Goal: Information Seeking & Learning: Learn about a topic

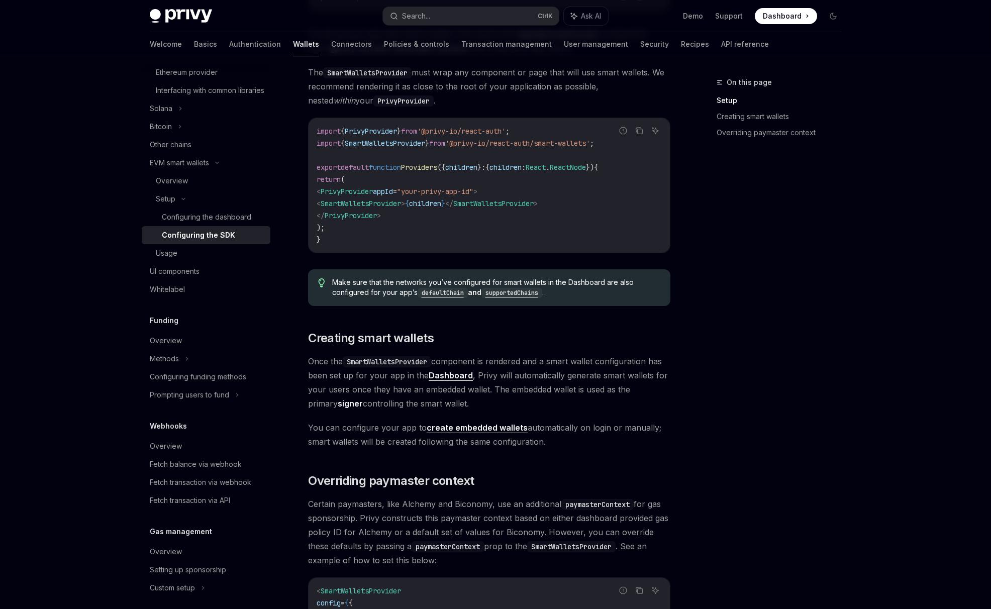
scroll to position [335, 0]
click at [358, 554] on span "Certain paymasters, like Alchemy and Biconomy, use an additional paymasterConte…" at bounding box center [489, 531] width 362 height 70
click at [461, 473] on span "Overriding paymaster context" at bounding box center [391, 480] width 166 height 16
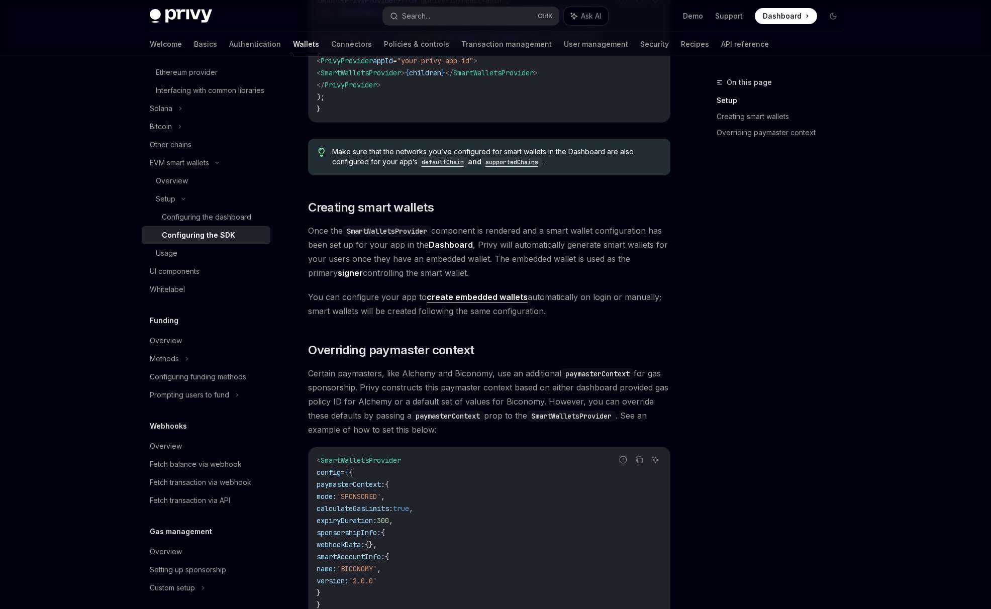
scroll to position [279, 0]
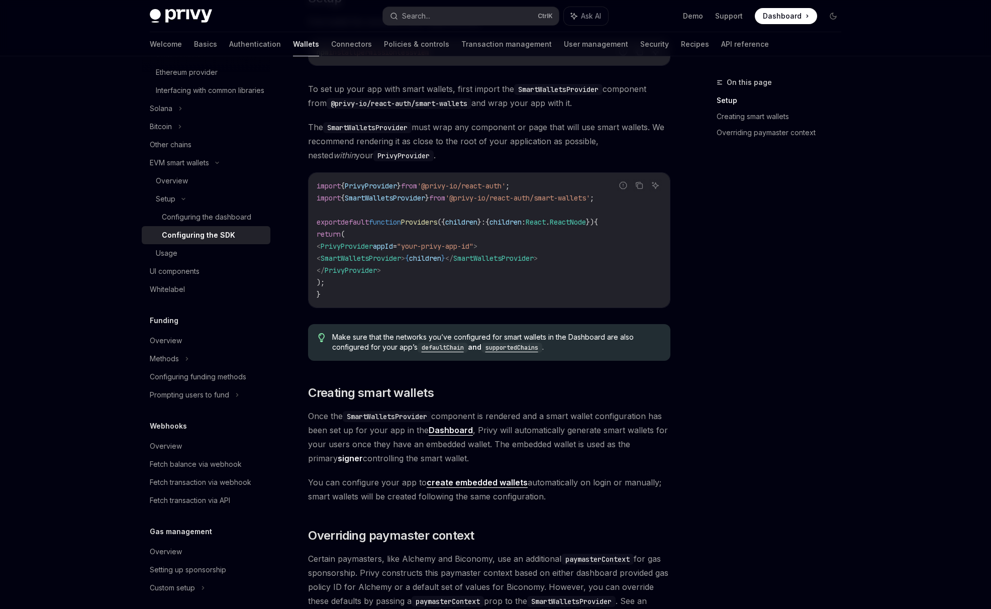
drag, startPoint x: 578, startPoint y: 469, endPoint x: 701, endPoint y: 460, distance: 123.9
click at [709, 465] on div "On this page Setup Creating smart wallets Overriding paymaster context" at bounding box center [773, 342] width 153 height 533
click at [340, 488] on span "You can configure your app to create embedded wallets automatically on login or…" at bounding box center [489, 490] width 362 height 28
click at [653, 430] on span "Once the SmartWalletsProvider component is rendered and a smart wallet configur…" at bounding box center [489, 437] width 362 height 56
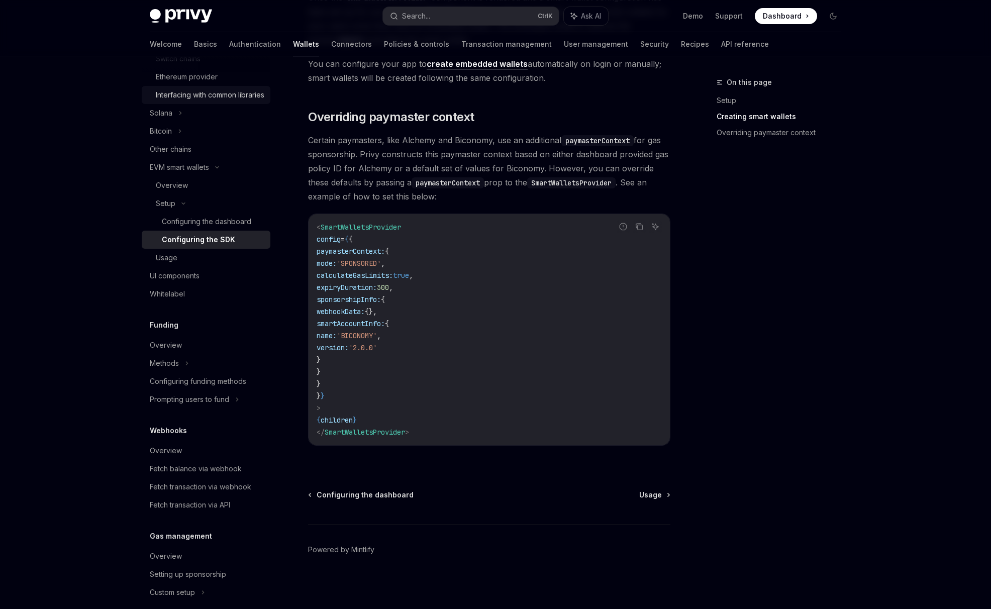
scroll to position [251, 0]
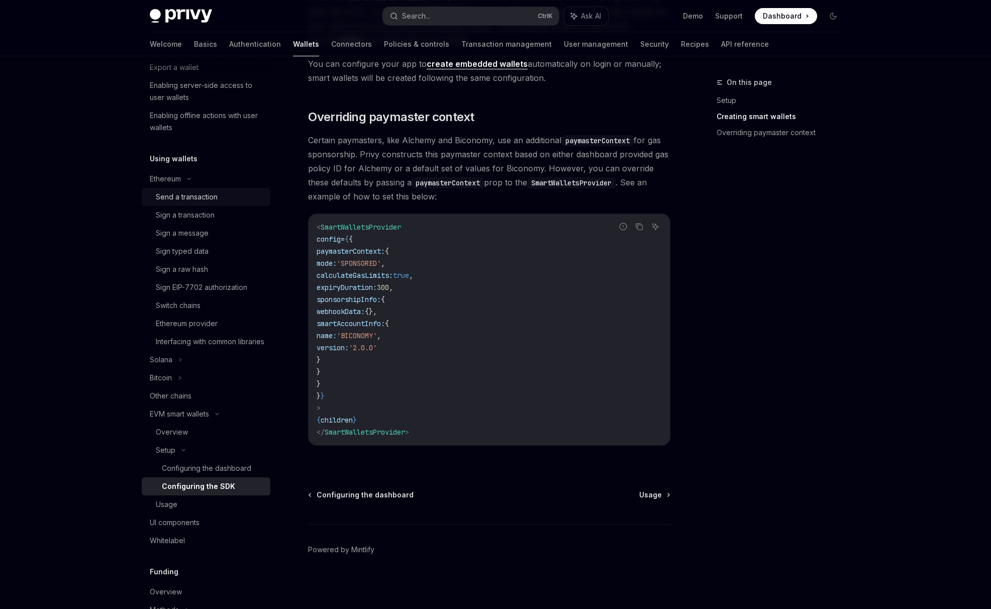
click at [194, 202] on div "Send a transaction" at bounding box center [187, 197] width 62 height 12
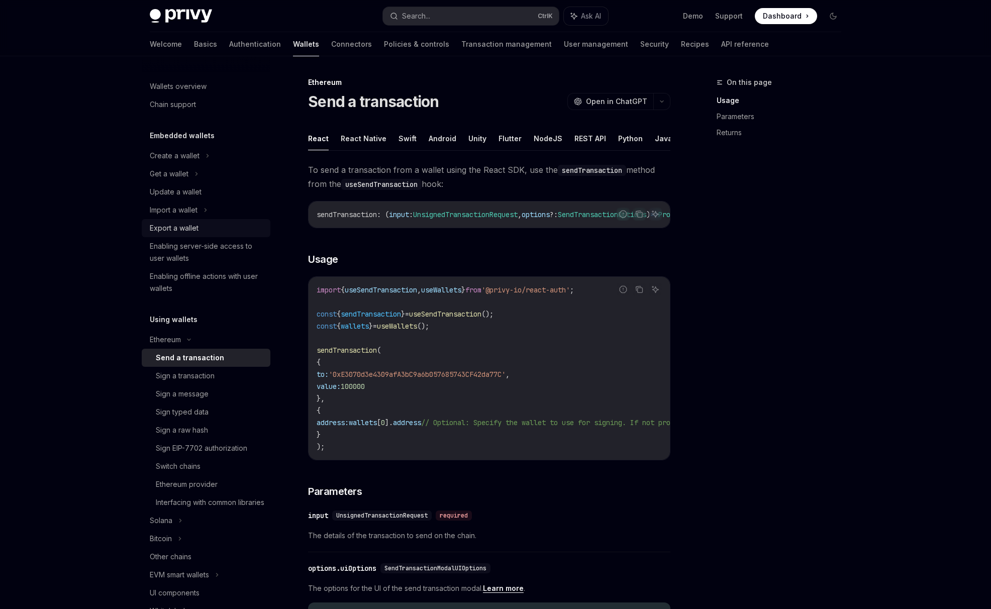
click at [197, 224] on div "Export a wallet" at bounding box center [174, 228] width 49 height 12
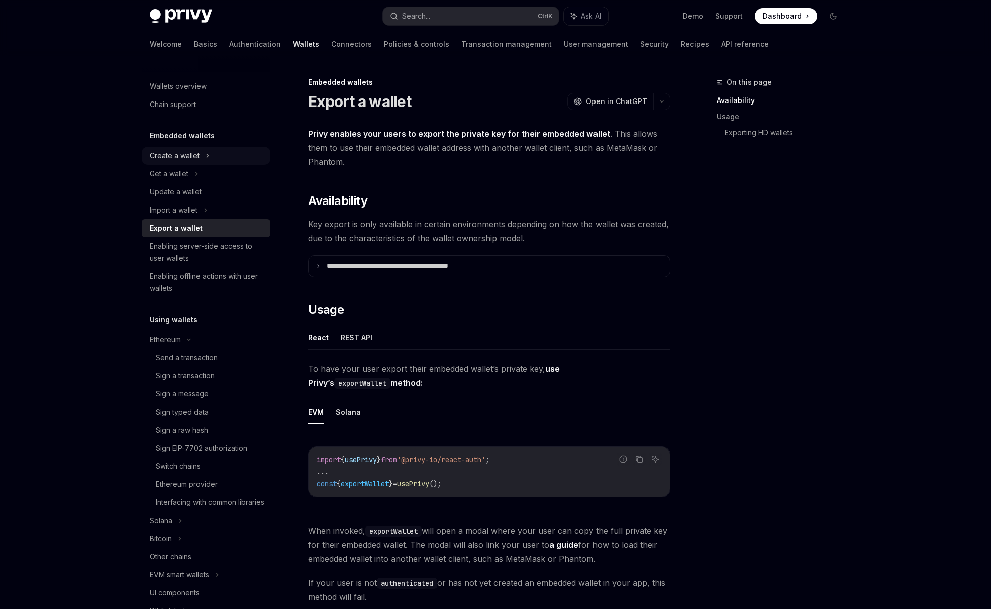
click at [212, 159] on div "Create a wallet" at bounding box center [206, 156] width 129 height 18
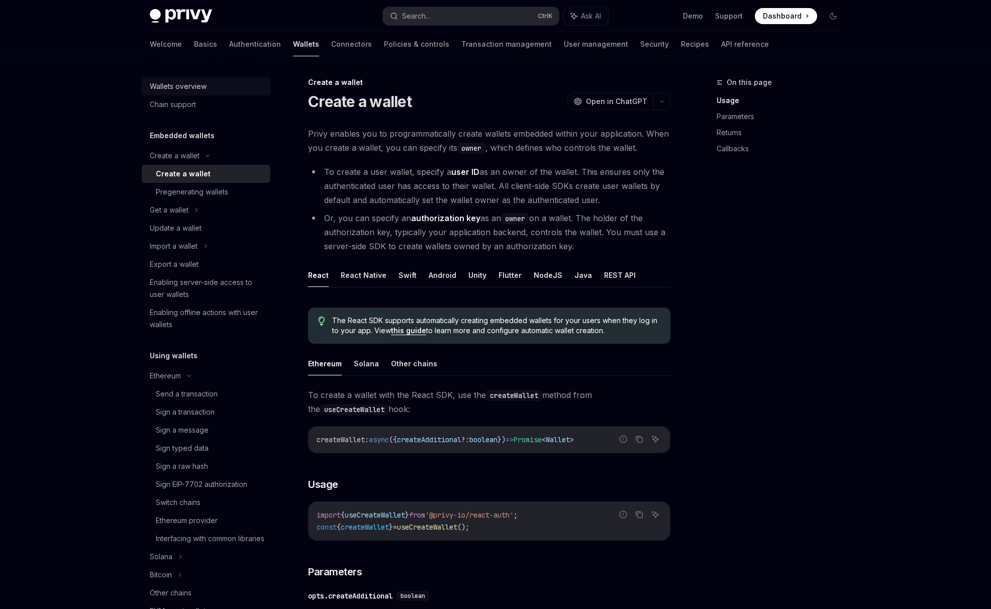
click at [190, 86] on div "Wallets overview" at bounding box center [178, 86] width 57 height 12
type textarea "*"
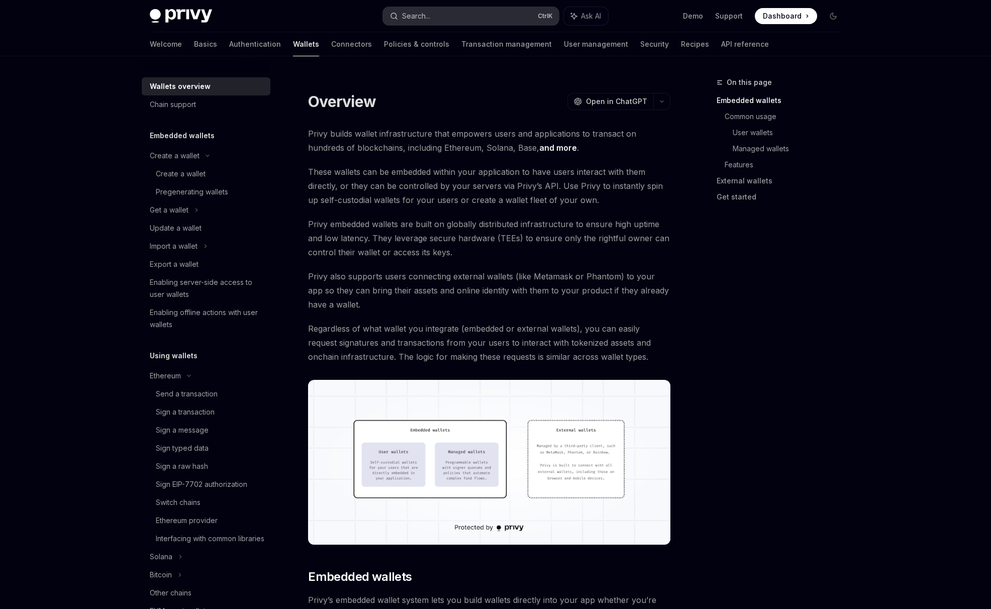
click at [450, 17] on button "Search... Ctrl K" at bounding box center [471, 16] width 176 height 18
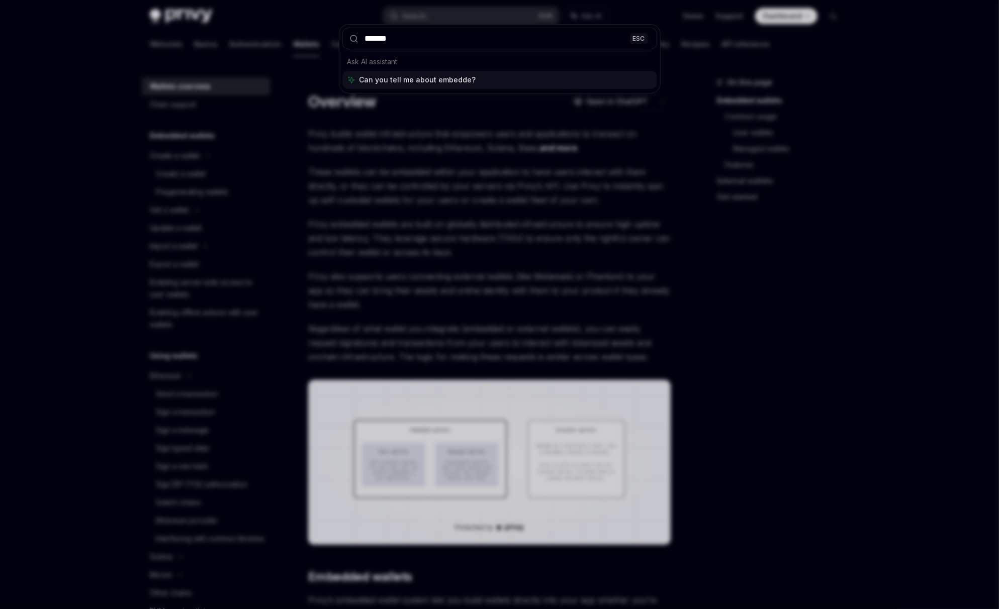
type input "********"
type textarea "*"
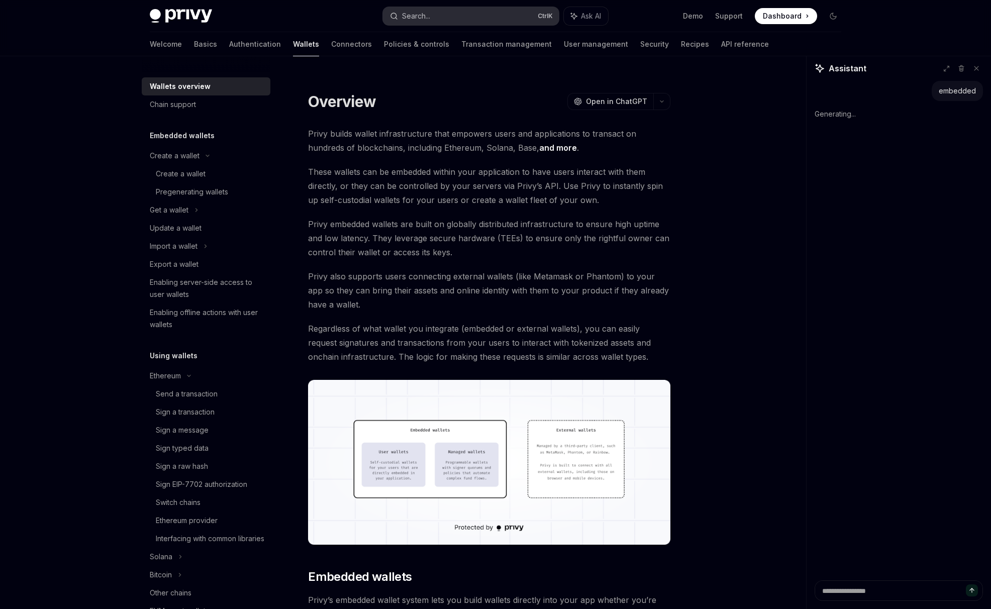
click at [426, 13] on div "Search..." at bounding box center [416, 16] width 28 height 12
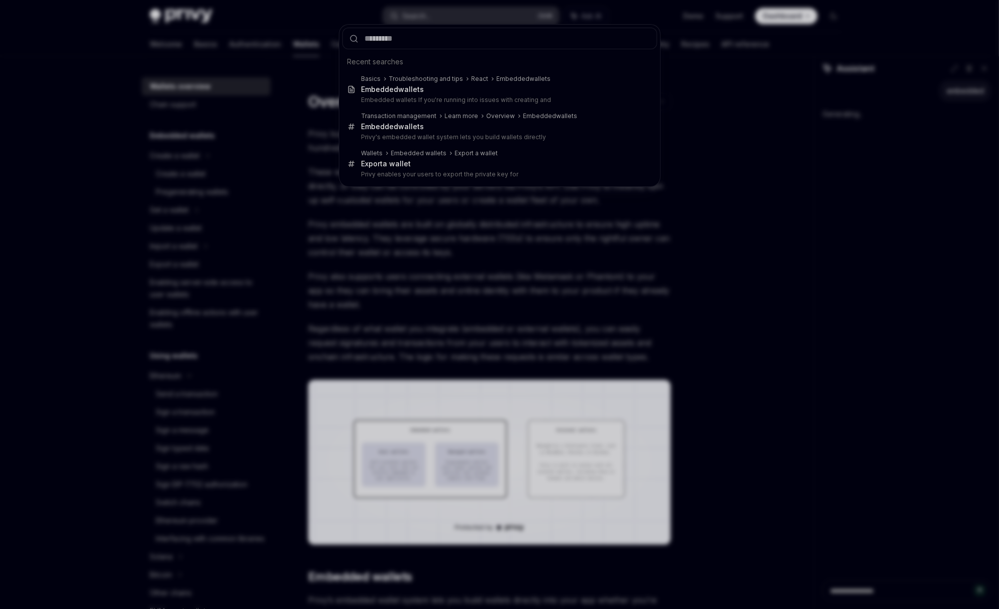
type input "*"
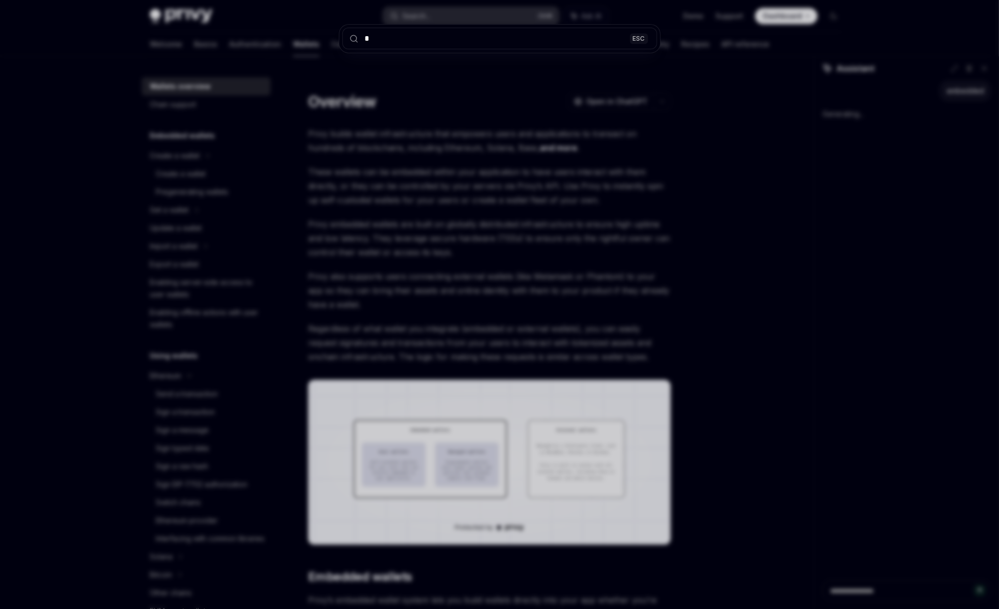
type textarea "*"
type input "******"
type textarea "*"
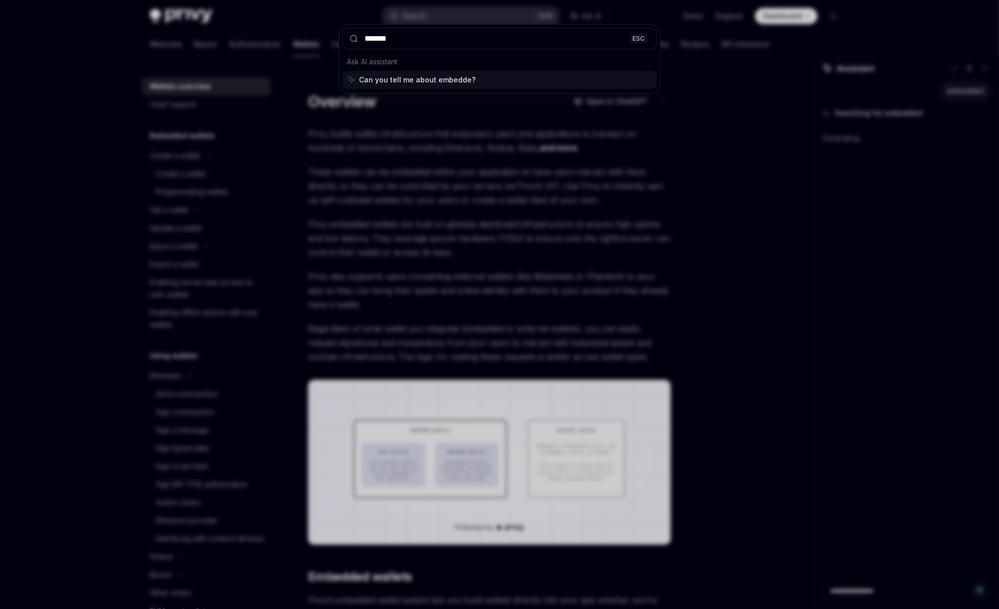
type input "********"
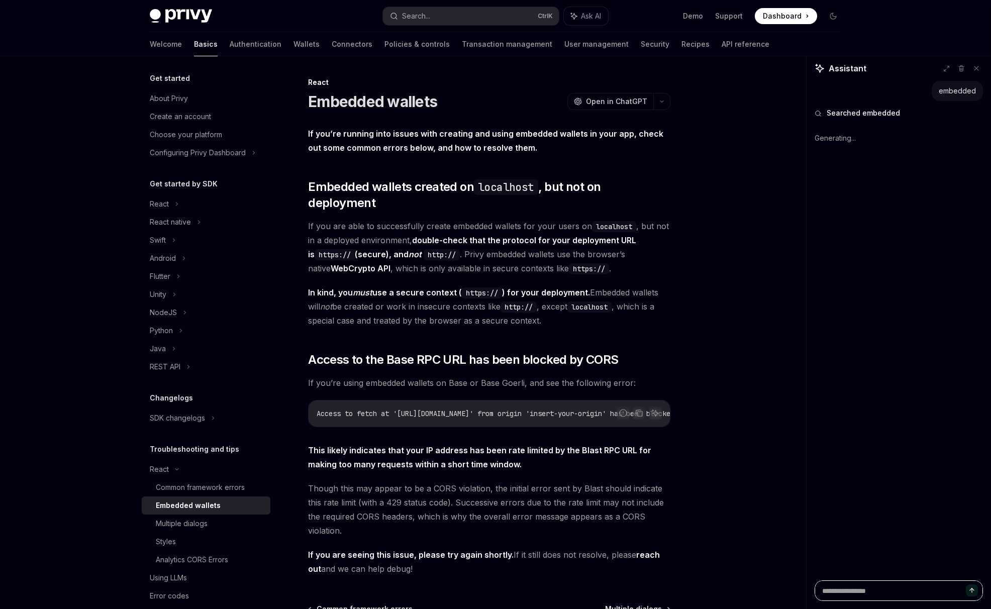
scroll to position [56, 0]
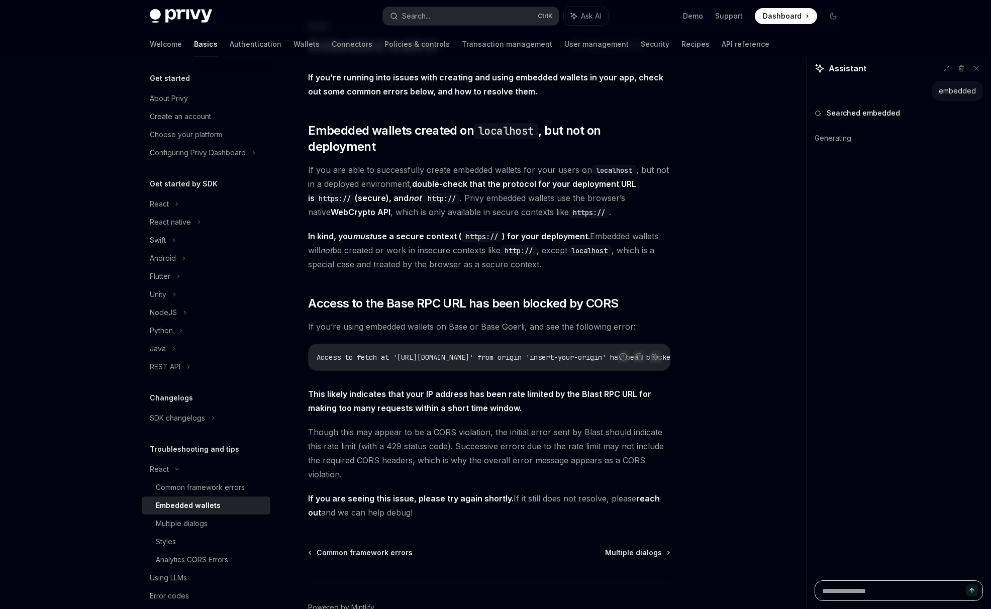
type textarea "*"
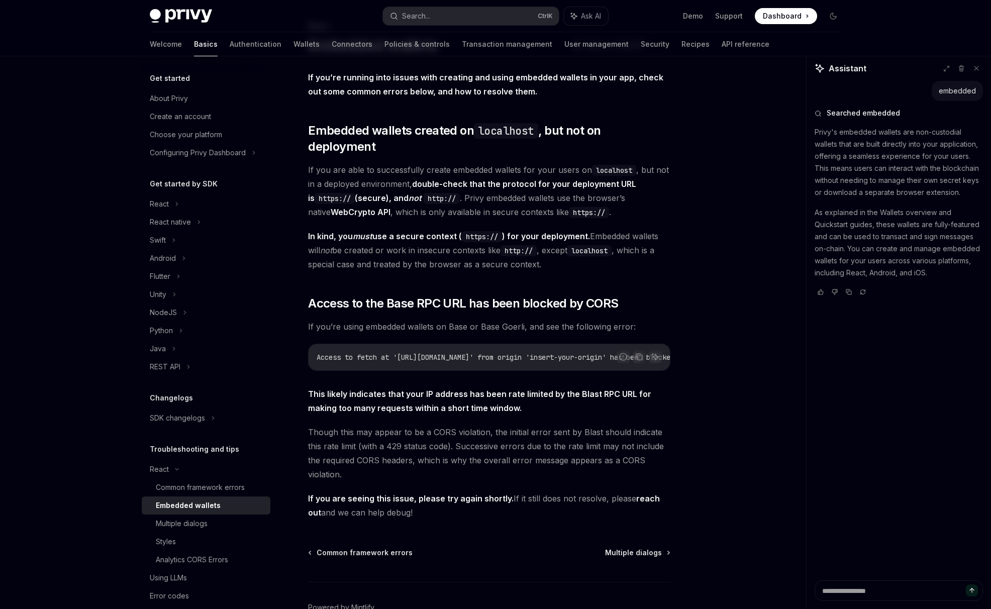
click at [734, 201] on div "On this page Embedded wallets created on localhost, but not on deployment Acces…" at bounding box center [496, 334] width 708 height 669
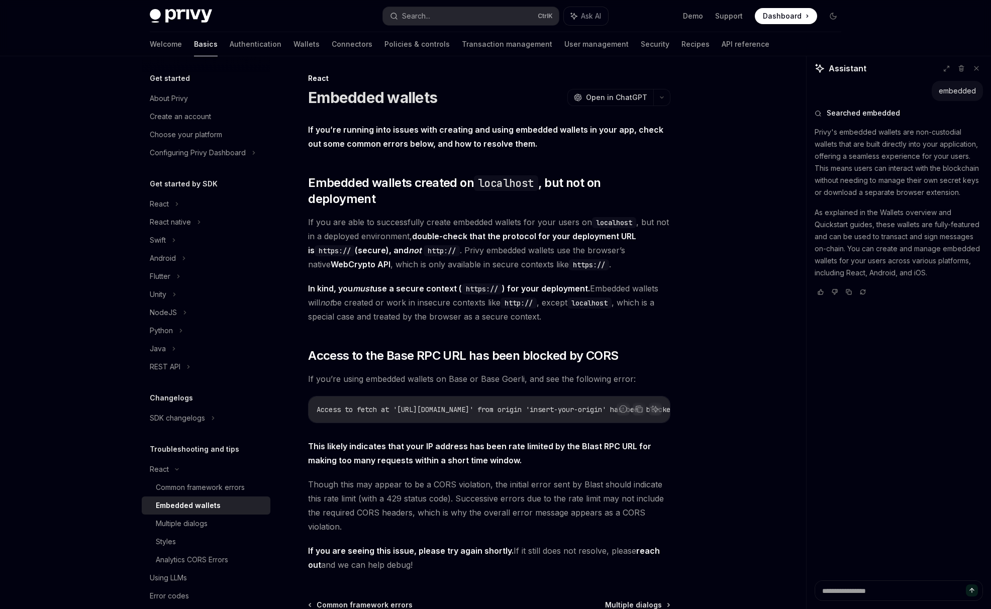
scroll to position [0, 0]
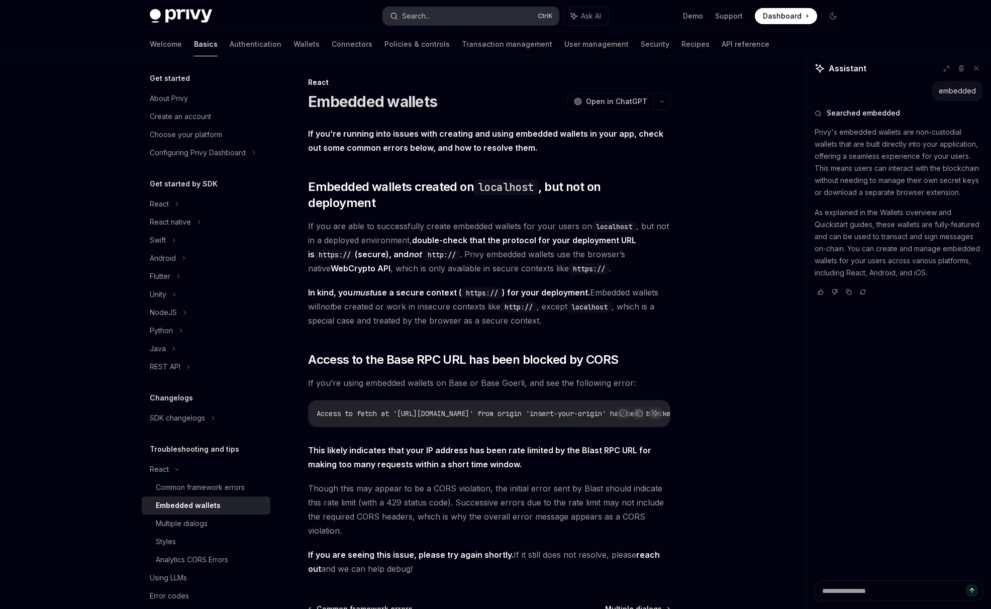
click at [426, 18] on div "Search..." at bounding box center [416, 16] width 28 height 12
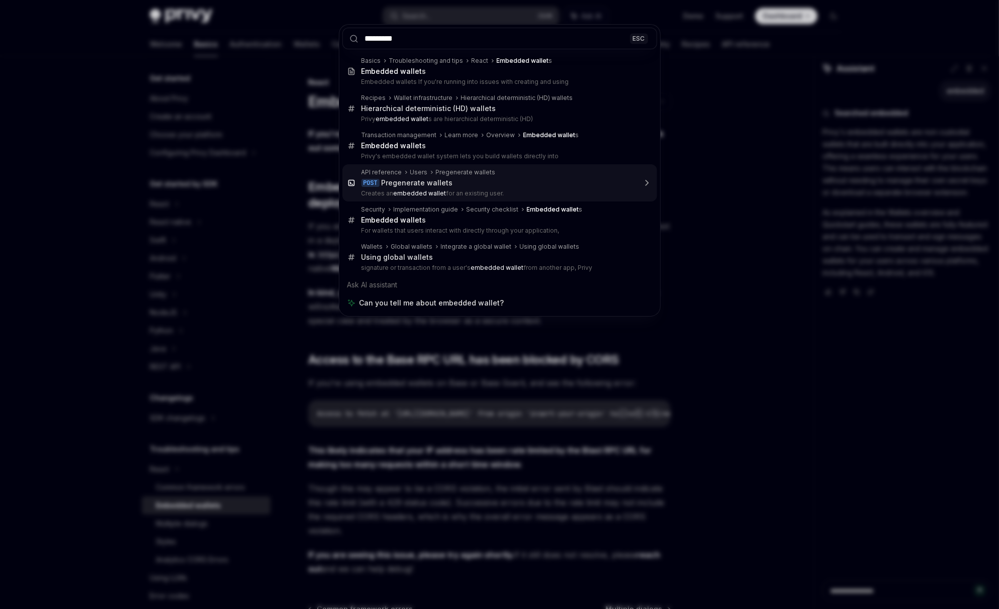
type input "********"
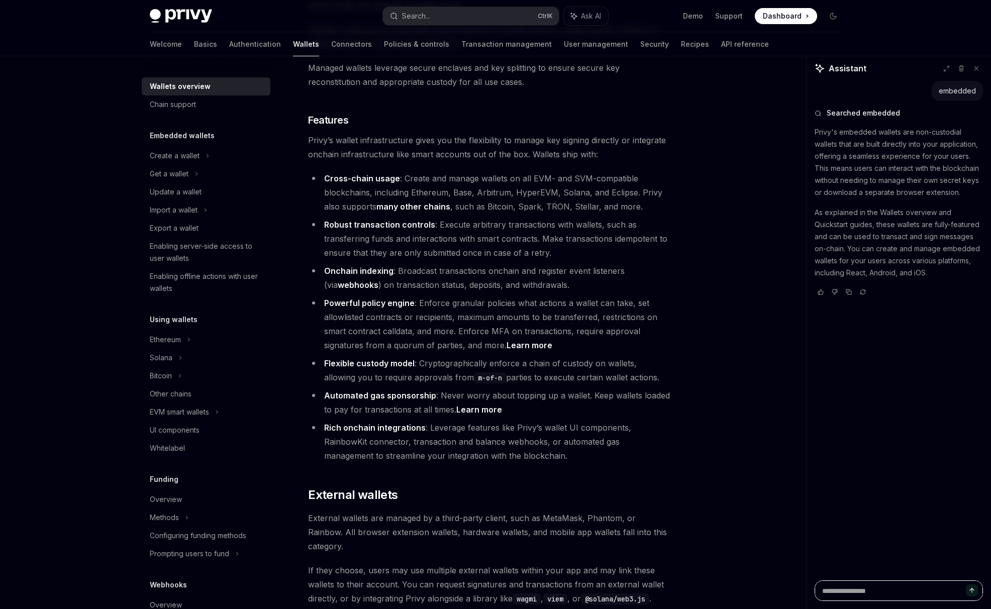
scroll to position [1079, 0]
click at [189, 137] on h5 "Embedded wallets" at bounding box center [182, 136] width 65 height 12
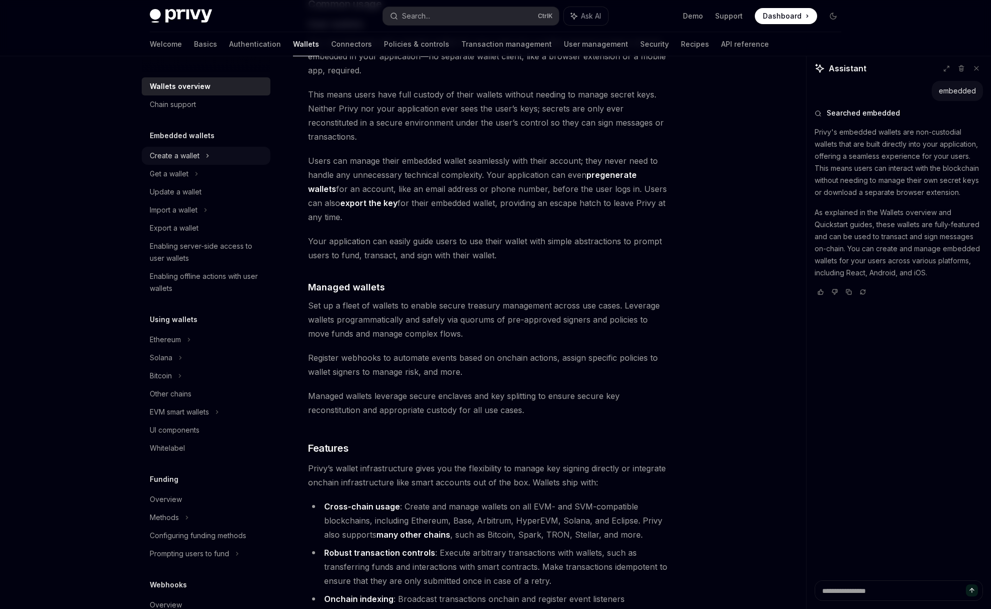
scroll to position [744, 0]
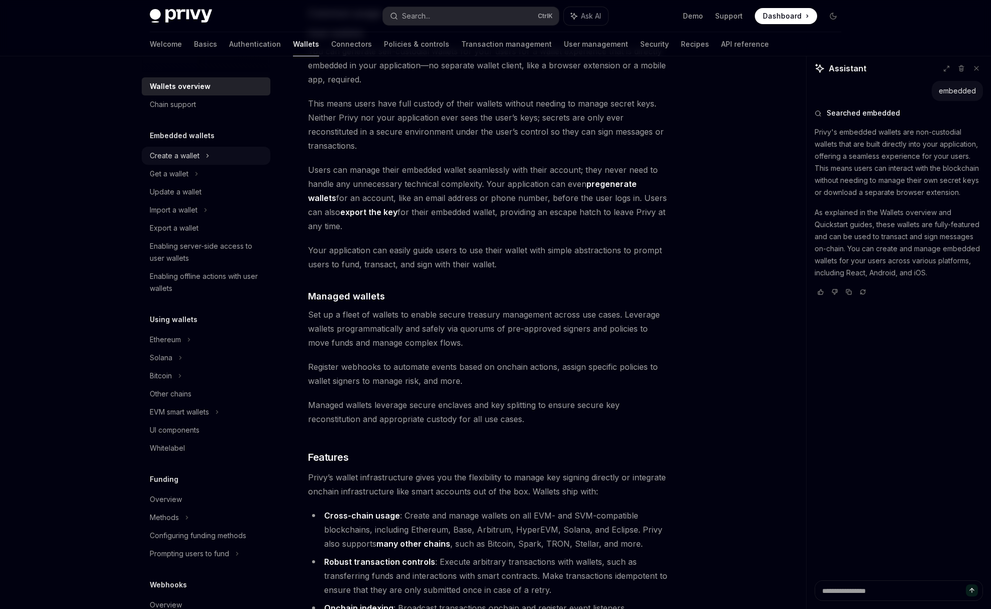
click at [187, 155] on div "Create a wallet" at bounding box center [175, 156] width 50 height 12
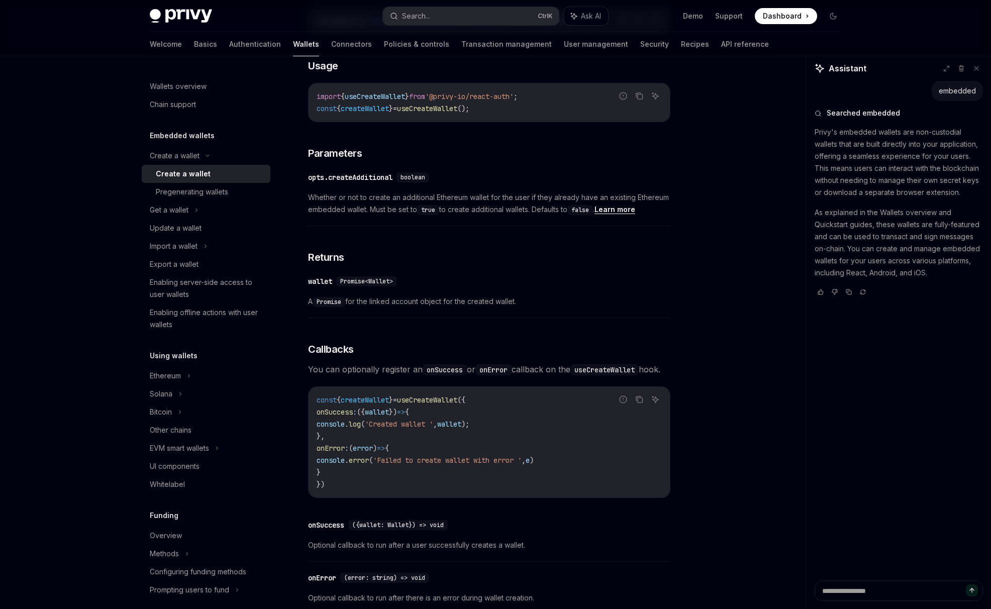
scroll to position [586, 0]
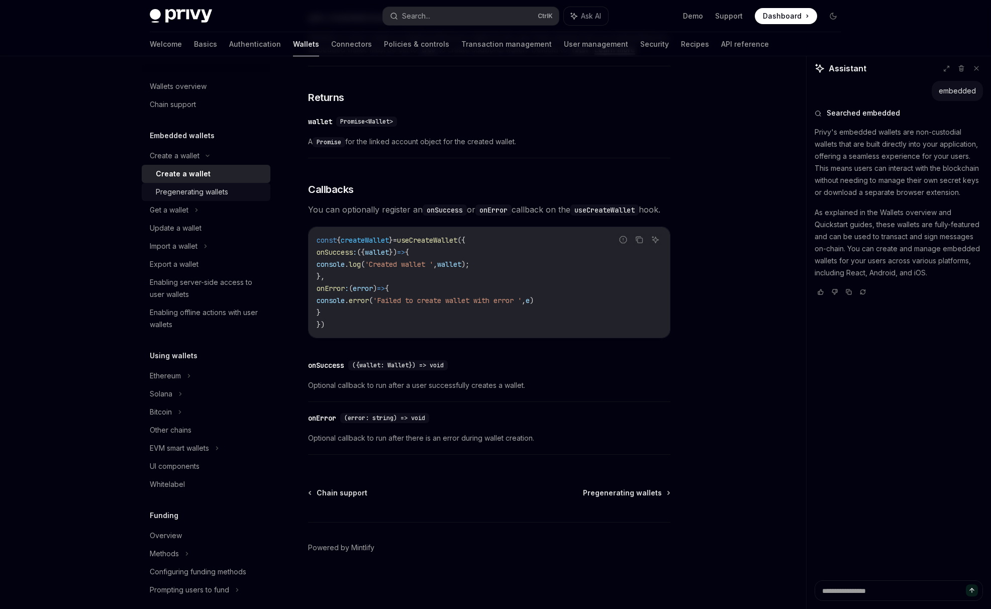
click at [199, 190] on div "Pregenerating wallets" at bounding box center [192, 192] width 72 height 12
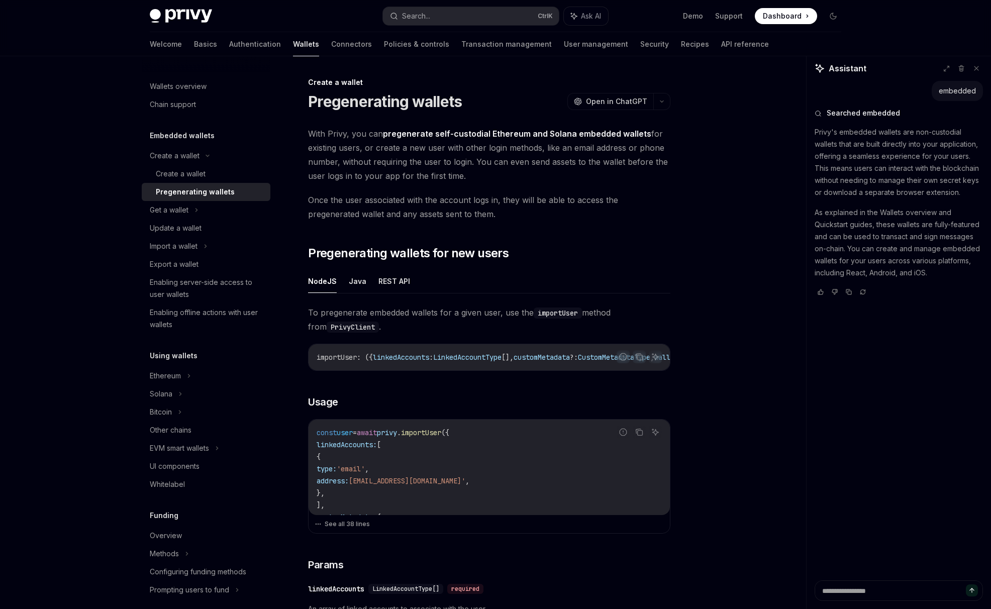
click at [188, 199] on link "Pregenerating wallets" at bounding box center [206, 192] width 129 height 18
click at [188, 207] on div "Get a wallet" at bounding box center [169, 210] width 39 height 12
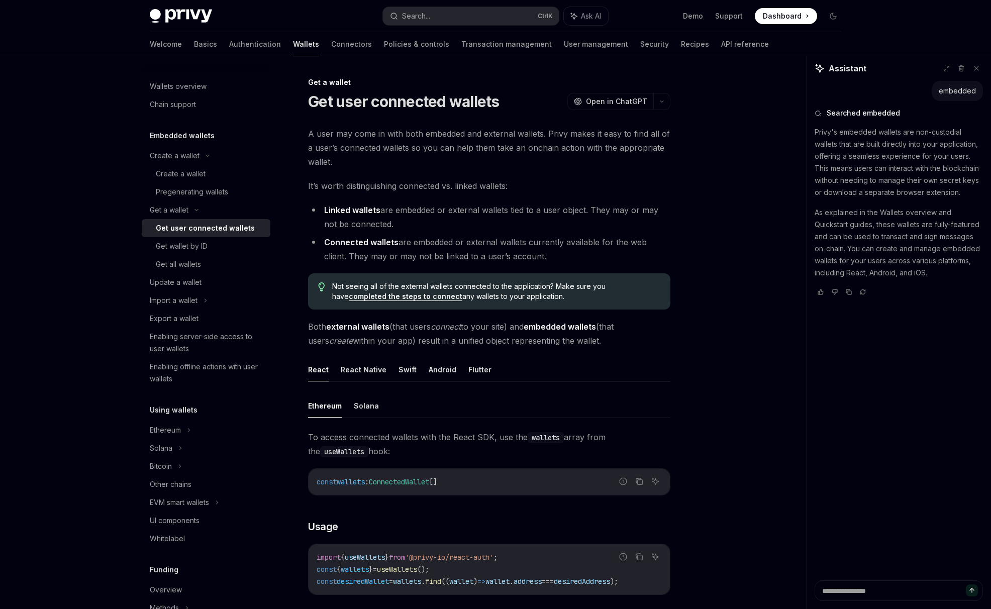
drag, startPoint x: 738, startPoint y: 381, endPoint x: 712, endPoint y: 385, distance: 26.0
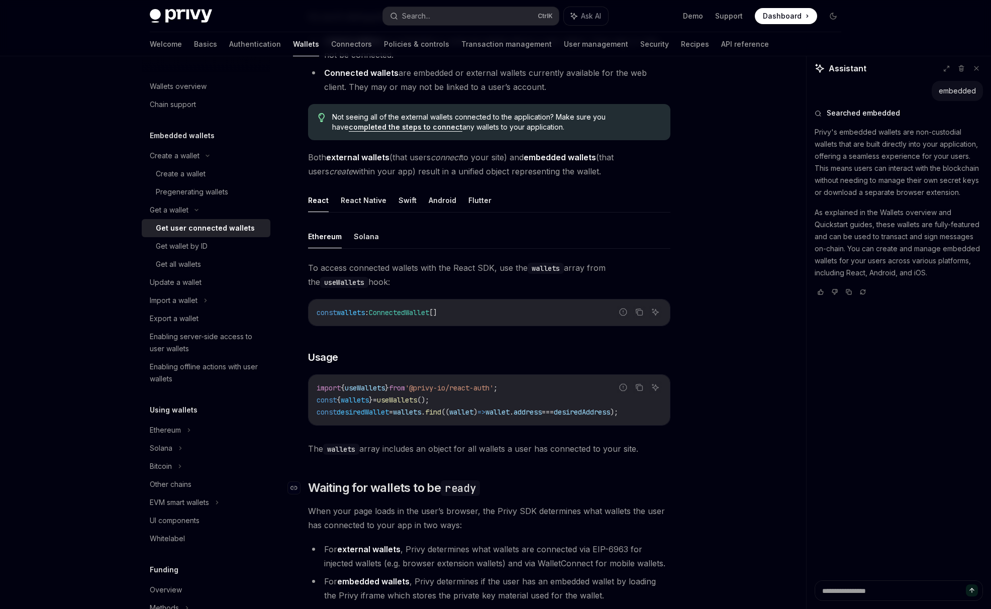
scroll to position [167, 0]
click at [365, 207] on button "React Native" at bounding box center [364, 203] width 46 height 24
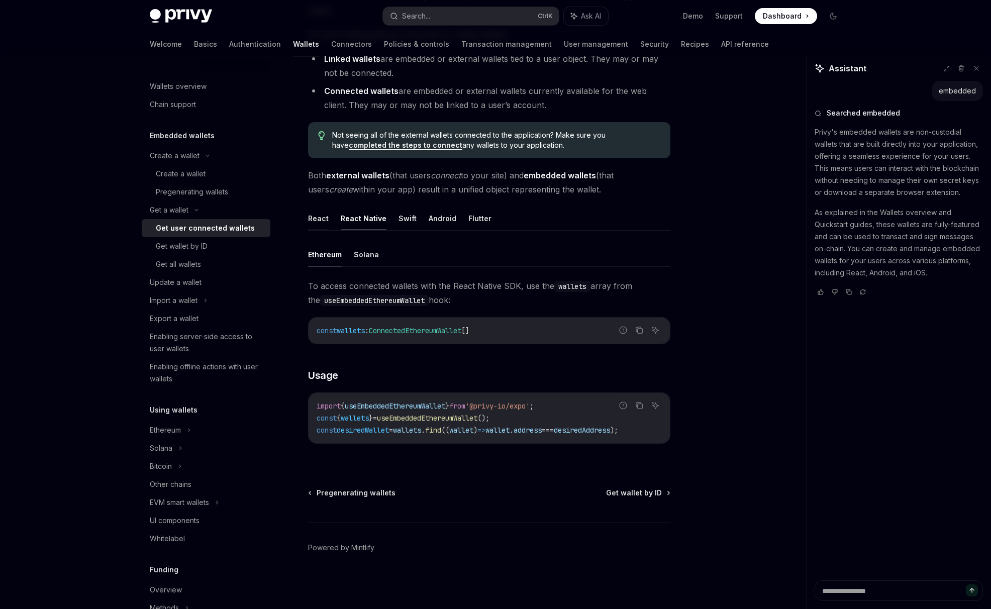
click at [317, 219] on button "React" at bounding box center [318, 219] width 21 height 24
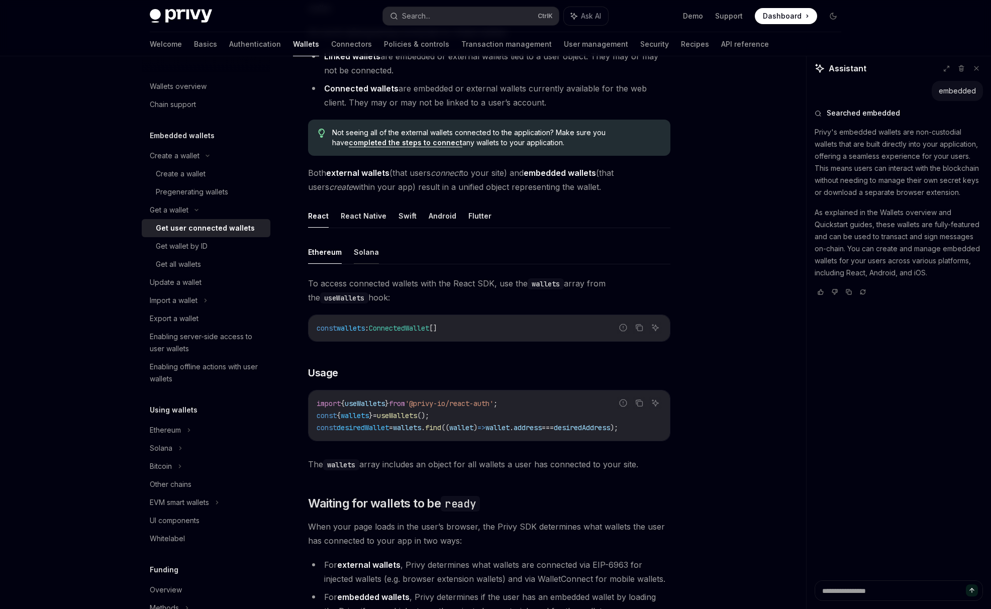
click at [363, 246] on button "Solana" at bounding box center [366, 252] width 25 height 24
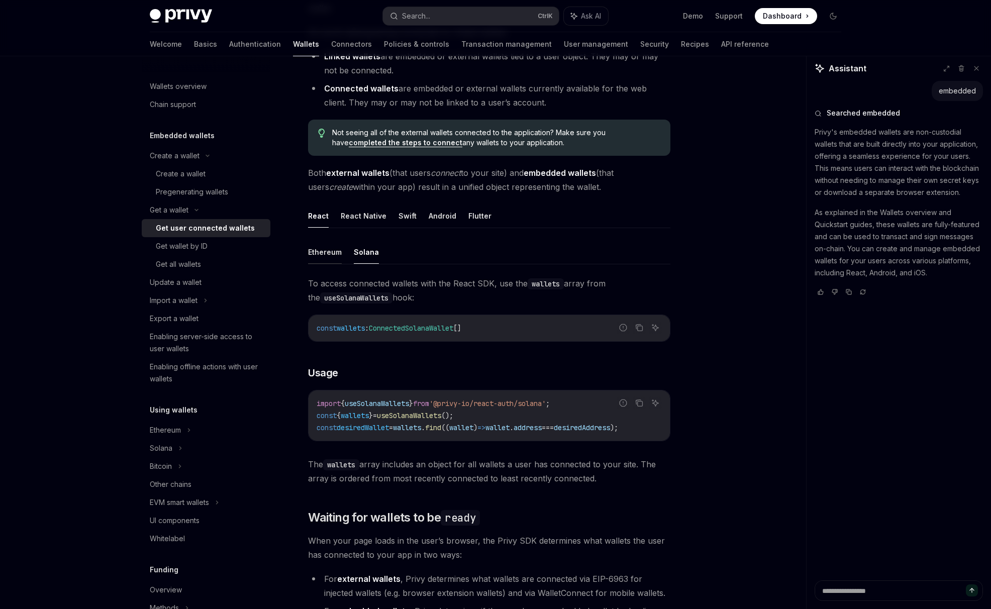
click at [328, 256] on button "Ethereum" at bounding box center [325, 252] width 34 height 24
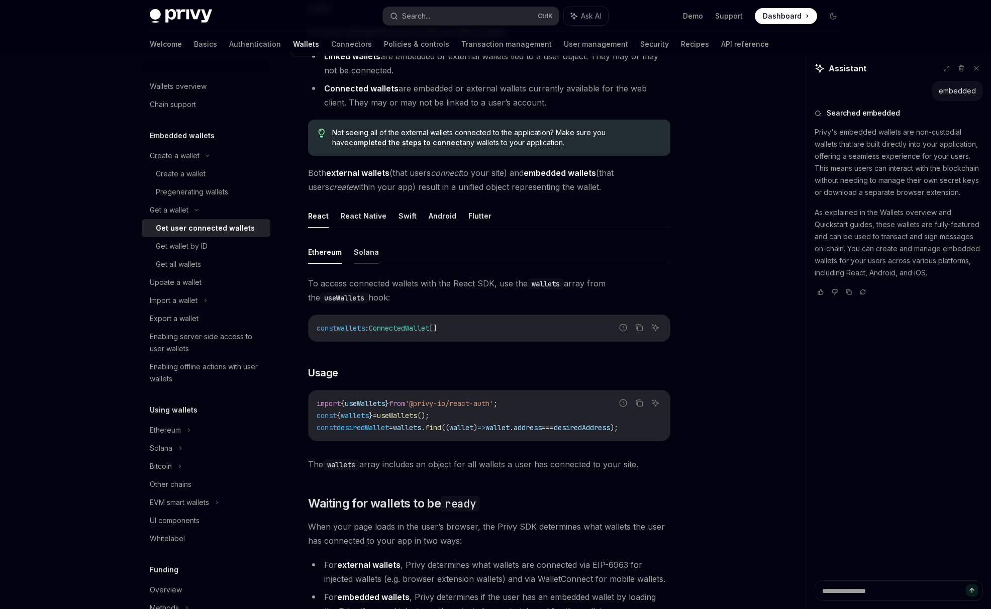
click at [367, 255] on button "Solana" at bounding box center [366, 252] width 25 height 24
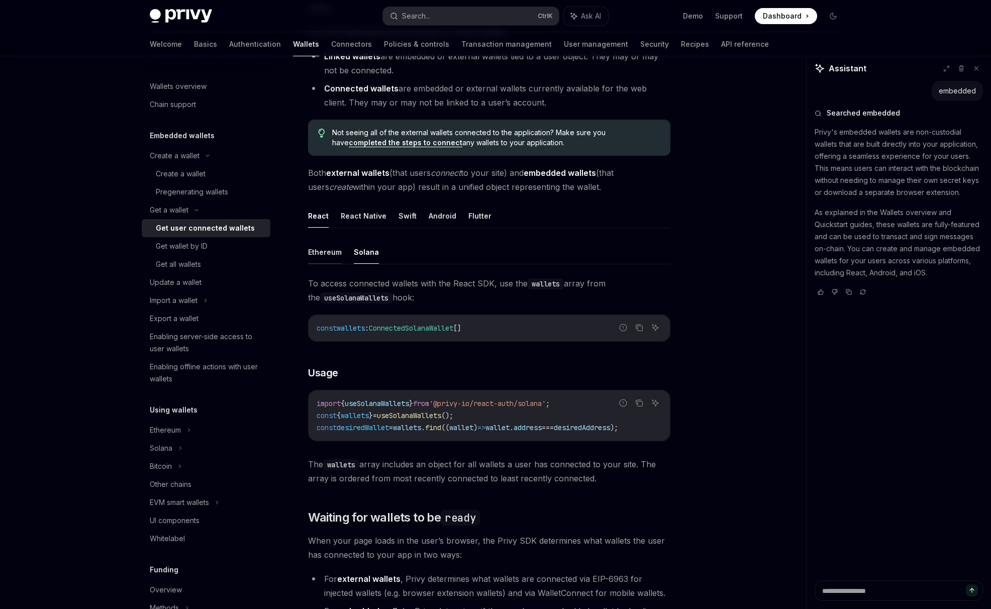
click at [336, 256] on button "Ethereum" at bounding box center [325, 252] width 34 height 24
type textarea "*"
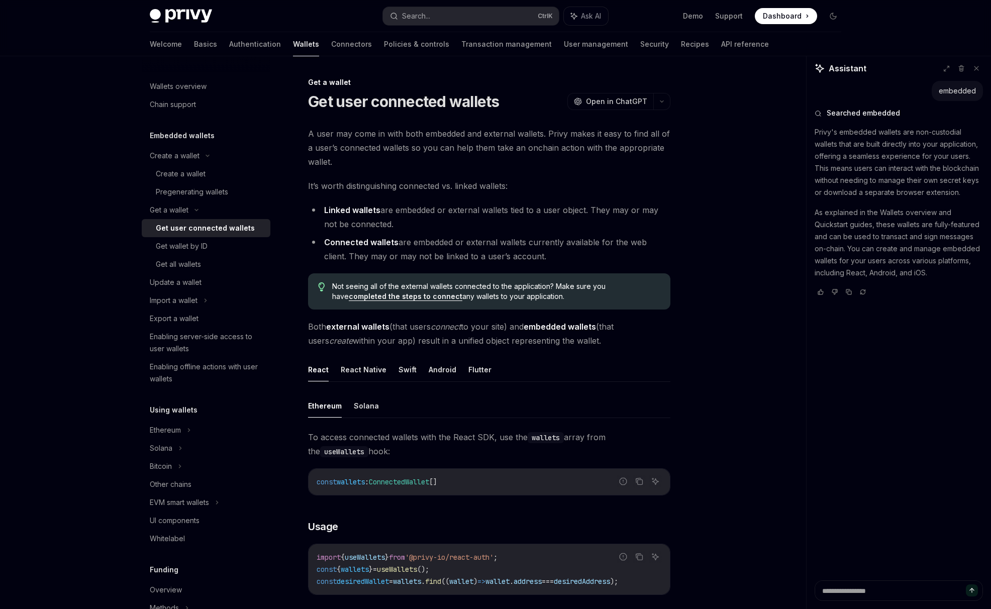
drag, startPoint x: 787, startPoint y: 401, endPoint x: 780, endPoint y: 401, distance: 7.0
